Goal: Task Accomplishment & Management: Manage account settings

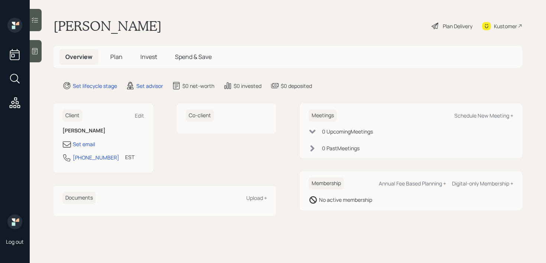
click at [36, 54] on icon at bounding box center [35, 51] width 6 height 6
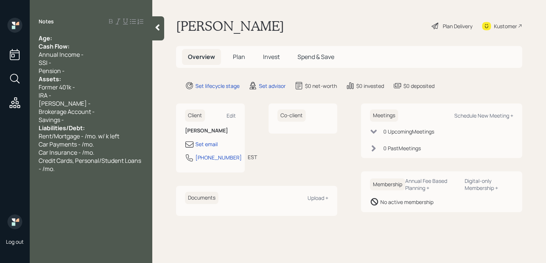
click at [95, 40] on div "Age:" at bounding box center [91, 38] width 105 height 8
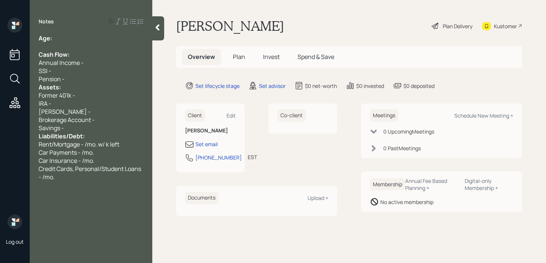
click at [86, 75] on div "Pension -" at bounding box center [91, 79] width 105 height 8
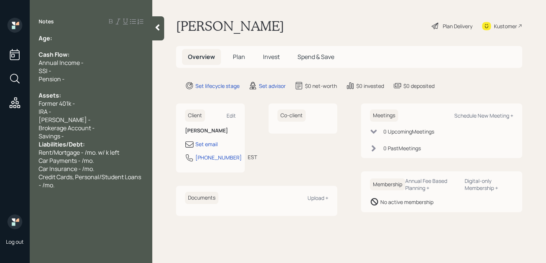
click at [97, 136] on div "Savings -" at bounding box center [91, 136] width 105 height 8
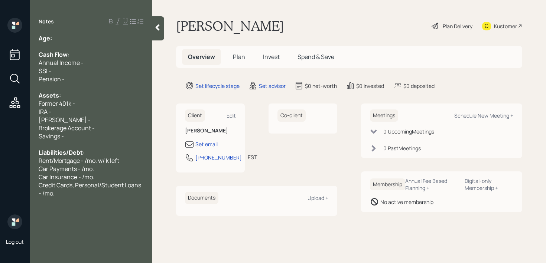
click at [98, 190] on div "Credit Cards, Personal/Student Loans - /mo." at bounding box center [91, 189] width 105 height 16
click at [92, 115] on div "IRA -" at bounding box center [91, 112] width 105 height 8
click at [99, 40] on div "Age:" at bounding box center [91, 38] width 105 height 8
drag, startPoint x: 66, startPoint y: 34, endPoint x: 52, endPoint y: 36, distance: 14.2
click at [52, 36] on div "Age: [DEMOGRAPHIC_DATA]" at bounding box center [91, 38] width 105 height 8
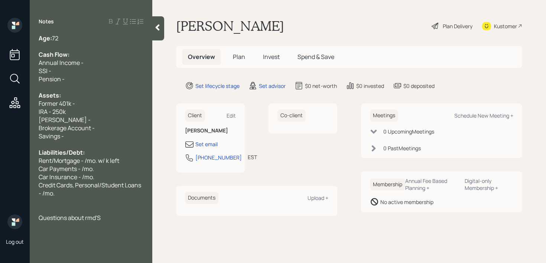
click at [72, 38] on div "Age: [DEMOGRAPHIC_DATA]" at bounding box center [91, 38] width 105 height 8
click at [74, 50] on div at bounding box center [91, 46] width 105 height 8
click at [81, 39] on div "Age: [DEMOGRAPHIC_DATA]" at bounding box center [91, 38] width 105 height 8
click at [80, 62] on span "Annual Income -" at bounding box center [61, 63] width 45 height 8
click at [91, 62] on div "Annual Income -" at bounding box center [91, 63] width 105 height 8
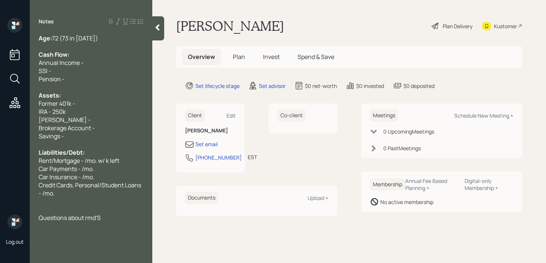
click at [86, 82] on div "Pension -" at bounding box center [91, 79] width 105 height 8
drag, startPoint x: 99, startPoint y: 61, endPoint x: 0, endPoint y: 61, distance: 99.5
click at [0, 61] on div "Log out Notes Age: [DEMOGRAPHIC_DATA] (73 in [DATE]) Cash Flow: Annual Income -…" at bounding box center [273, 131] width 546 height 263
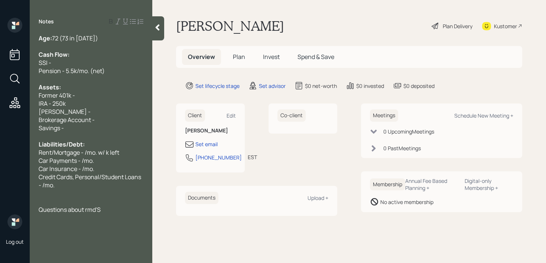
click at [90, 64] on div "SSI -" at bounding box center [91, 63] width 105 height 8
click at [104, 56] on div "Cash Flow:" at bounding box center [91, 54] width 105 height 8
click at [88, 67] on span "Pension - 5.5k/mo. (net)" at bounding box center [72, 71] width 66 height 8
click at [90, 62] on div "SSI - 1.7k/mo." at bounding box center [91, 63] width 105 height 8
click at [63, 112] on span "[PERSON_NAME] -" at bounding box center [65, 112] width 52 height 8
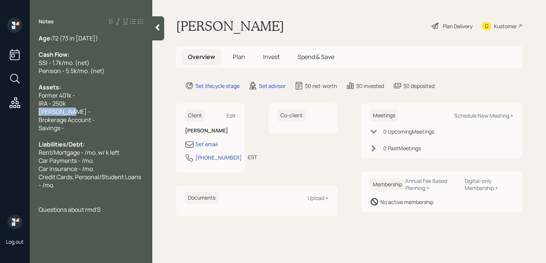
drag, startPoint x: 76, startPoint y: 112, endPoint x: 0, endPoint y: 112, distance: 75.7
click at [0, 112] on div "Log out Notes Age: [DEMOGRAPHIC_DATA] (73 in [DATE]) Cash Flow: SSI - 1.7k/mo. …" at bounding box center [273, 131] width 546 height 263
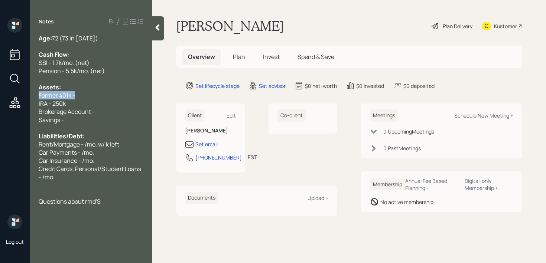
drag, startPoint x: 82, startPoint y: 95, endPoint x: 0, endPoint y: 95, distance: 81.7
click at [0, 95] on div "Log out Notes Age: [DEMOGRAPHIC_DATA] (73 in [DATE]) Cash Flow: SSI - 1.7k/mo. …" at bounding box center [273, 131] width 546 height 263
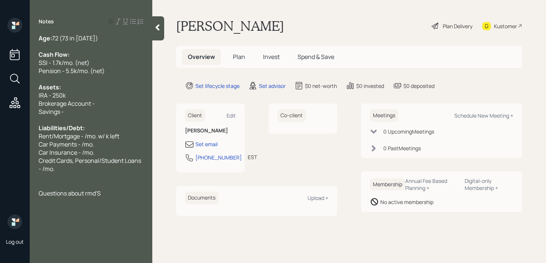
click at [84, 108] on div "Savings -" at bounding box center [91, 112] width 105 height 8
click at [107, 102] on div "Brokerage Account -" at bounding box center [91, 103] width 105 height 8
drag, startPoint x: 86, startPoint y: 113, endPoint x: 0, endPoint y: 113, distance: 86.1
click at [0, 113] on div "Log out Notes Age: [DEMOGRAPHIC_DATA] (73 in [DATE]) Cash Flow: SSI - 1.7k/mo. …" at bounding box center [273, 131] width 546 height 263
click at [71, 113] on div "Savings -" at bounding box center [91, 112] width 105 height 8
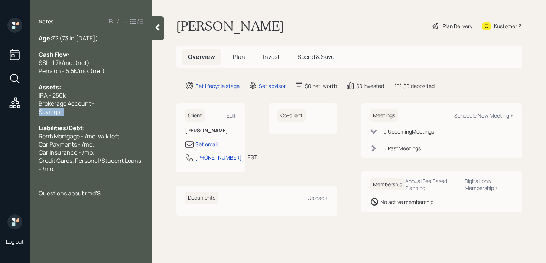
drag, startPoint x: 109, startPoint y: 109, endPoint x: 0, endPoint y: 109, distance: 108.8
click at [0, 109] on div "Log out Notes Age: [DEMOGRAPHIC_DATA] (73 in [DATE]) Cash Flow: SSI - 1.7k/mo. …" at bounding box center [273, 131] width 546 height 263
click at [111, 106] on div "Brokerage Account -" at bounding box center [91, 103] width 105 height 8
drag, startPoint x: 116, startPoint y: 99, endPoint x: 0, endPoint y: 99, distance: 116.2
click at [0, 99] on div "Log out Notes Age: [DEMOGRAPHIC_DATA] (73 in [DATE]) Cash Flow: SSI - 1.7k/mo. …" at bounding box center [273, 131] width 546 height 263
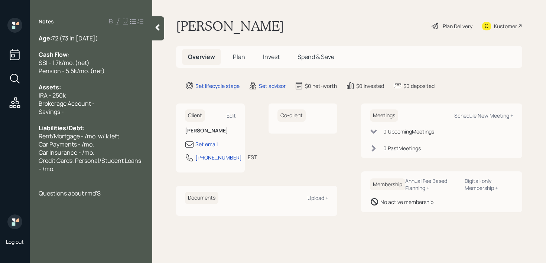
click at [97, 120] on div at bounding box center [91, 120] width 105 height 8
drag, startPoint x: 106, startPoint y: 105, endPoint x: 0, endPoint y: 105, distance: 106.2
click at [0, 105] on div "Log out Notes Age: [DEMOGRAPHIC_DATA] (73 in [DATE]) Cash Flow: SSI - 1.7k/mo. …" at bounding box center [273, 131] width 546 height 263
click at [78, 111] on div "Savings -" at bounding box center [91, 112] width 105 height 8
click at [67, 107] on div at bounding box center [91, 103] width 105 height 8
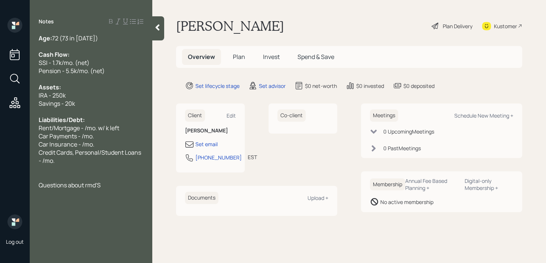
click at [108, 40] on div "Age: [DEMOGRAPHIC_DATA] (73 in [DATE])" at bounding box center [91, 38] width 105 height 8
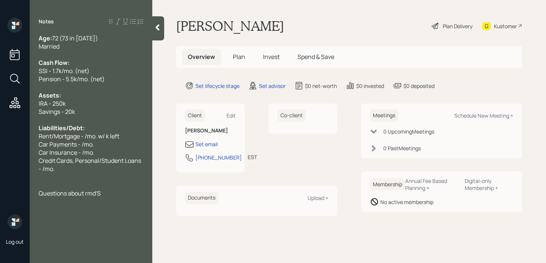
click at [110, 147] on div "Car Payments - /mo." at bounding box center [91, 144] width 105 height 8
click at [96, 150] on div "Car Insurance - /mo." at bounding box center [91, 152] width 105 height 8
click at [68, 168] on div "Credit Cards, Personal/Student Loans - /mo." at bounding box center [91, 165] width 105 height 16
click at [86, 154] on span "Car Insurance - /mo." at bounding box center [67, 152] width 56 height 8
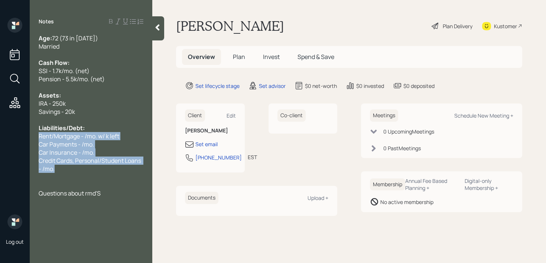
drag, startPoint x: 74, startPoint y: 175, endPoint x: 31, endPoint y: 138, distance: 56.6
click at [31, 138] on div "Age: [DEMOGRAPHIC_DATA] (73 in [DATE]) Married Cash Flow: SSI - 1.7k/mo. (net) …" at bounding box center [91, 115] width 123 height 163
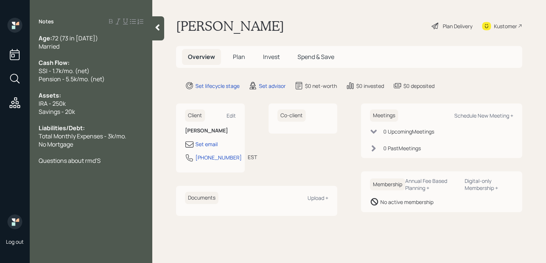
click at [84, 150] on div at bounding box center [91, 152] width 105 height 8
click at [112, 160] on div "Questions about rmd'S" at bounding box center [91, 161] width 105 height 8
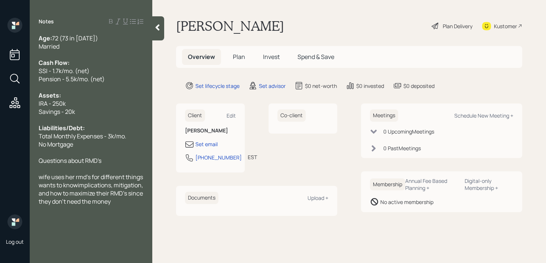
click at [212, 150] on div "Set email [PHONE_NUMBER] EST Currently 11:39 AM" at bounding box center [210, 153] width 51 height 27
click at [214, 143] on div "Set email" at bounding box center [206, 144] width 22 height 8
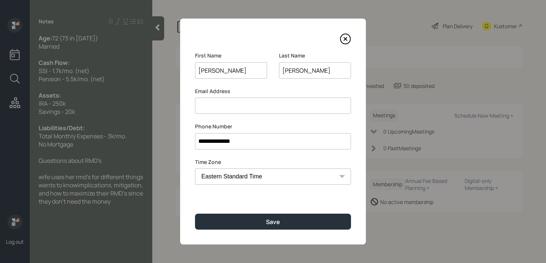
click at [262, 111] on input at bounding box center [273, 106] width 156 height 16
click at [206, 105] on input "[PERSON_NAME][EMAIL_ADDRESS][DOMAIN_NAME]" at bounding box center [273, 106] width 156 height 16
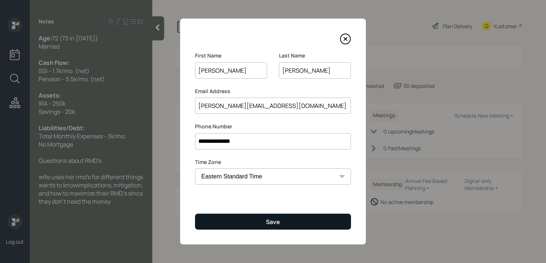
type input "[PERSON_NAME][EMAIL_ADDRESS][DOMAIN_NAME]"
click at [285, 219] on button "Save" at bounding box center [273, 222] width 156 height 16
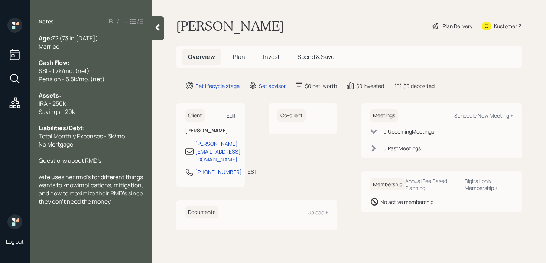
click at [232, 115] on div "Edit" at bounding box center [230, 115] width 9 height 7
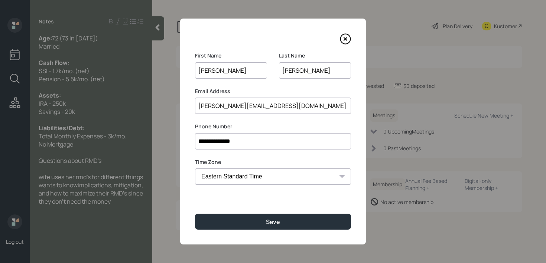
click at [348, 34] on icon at bounding box center [345, 38] width 11 height 11
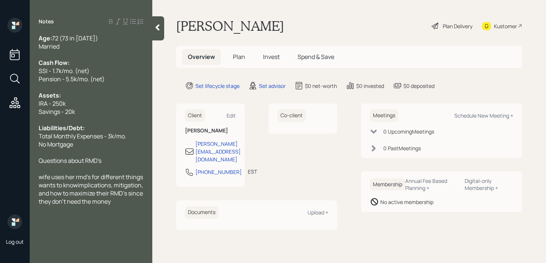
click at [466, 111] on div "Meetings Schedule New Meeting +" at bounding box center [441, 116] width 143 height 12
click at [467, 114] on div "Schedule New Meeting +" at bounding box center [483, 115] width 59 height 7
select select "round-[PERSON_NAME]"
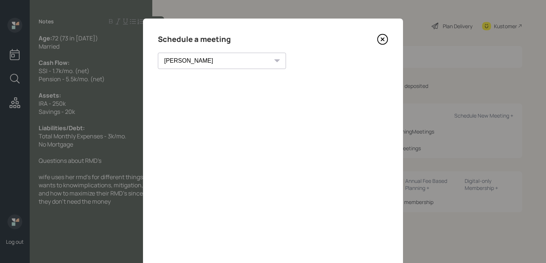
click at [384, 39] on icon at bounding box center [382, 39] width 11 height 11
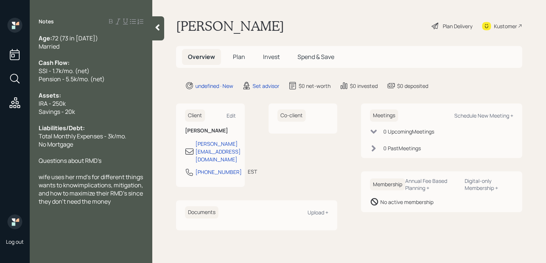
click at [502, 24] on div "Kustomer" at bounding box center [505, 26] width 23 height 8
click at [496, 27] on div "Kustomer" at bounding box center [505, 26] width 23 height 8
click at [108, 161] on div "Questions about RMD's" at bounding box center [91, 161] width 105 height 8
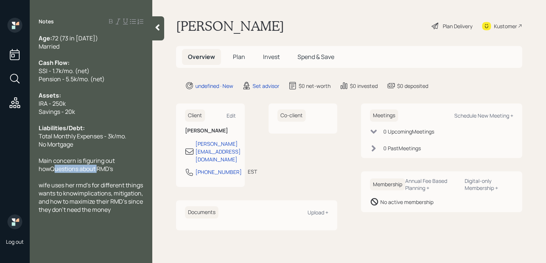
drag, startPoint x: 98, startPoint y: 171, endPoint x: 53, endPoint y: 171, distance: 45.3
click at [53, 171] on span "Main concern is figuring out howQuestions about RMD's" at bounding box center [77, 165] width 77 height 16
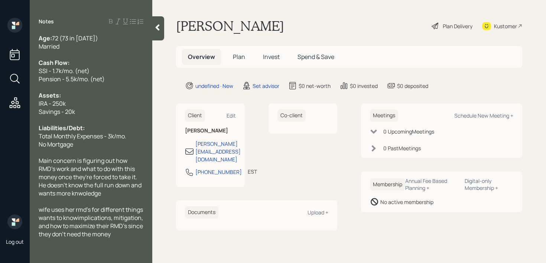
click at [130, 186] on span "Main concern is figuring out how RMD's work and what to do with this money once…" at bounding box center [91, 177] width 104 height 41
click at [120, 195] on div "Main concern is figuring out how RMD's work and what to do with this money once…" at bounding box center [91, 177] width 105 height 41
click at [136, 189] on span "Main concern is figuring out how RMD's work and what to do with this money once…" at bounding box center [88, 177] width 99 height 41
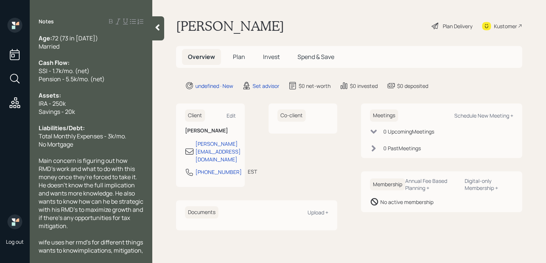
scroll to position [16, 0]
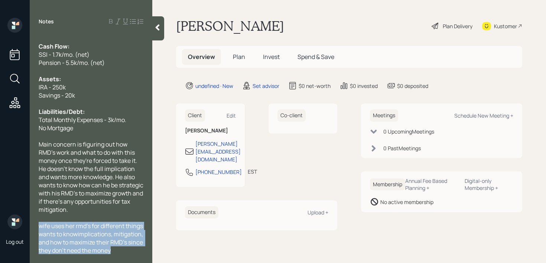
drag, startPoint x: 115, startPoint y: 250, endPoint x: 30, endPoint y: 224, distance: 89.5
click at [30, 224] on div "Age: [DEMOGRAPHIC_DATA] (73 in [DATE]) Married Cash Flow: SSI - 1.7k/mo. (net) …" at bounding box center [91, 144] width 123 height 220
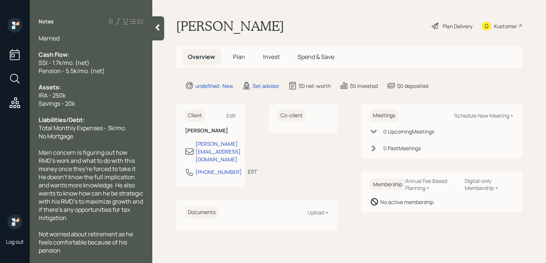
scroll to position [0, 0]
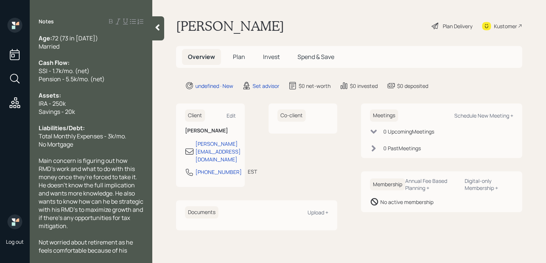
click at [158, 30] on icon at bounding box center [157, 27] width 7 height 7
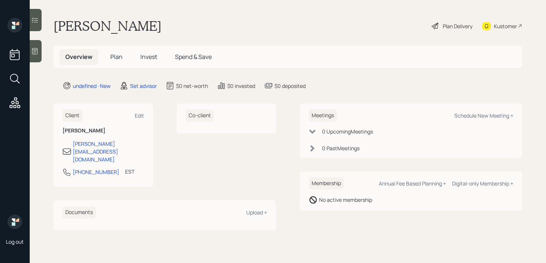
click at [196, 21] on div "[PERSON_NAME] Plan Delivery Kustomer" at bounding box center [287, 26] width 468 height 16
